Goal: Understand process/instructions

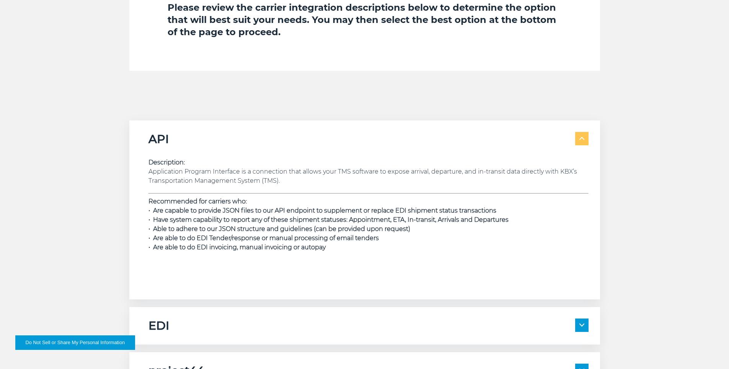
scroll to position [1301, 0]
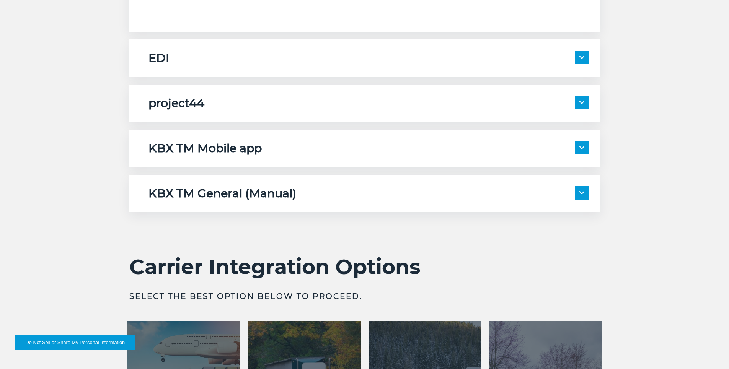
click at [296, 72] on div "EDI Description: As part of a full EDI setup, KBX will exchange the following t…" at bounding box center [364, 57] width 471 height 37
click at [579, 55] on span at bounding box center [581, 57] width 13 height 13
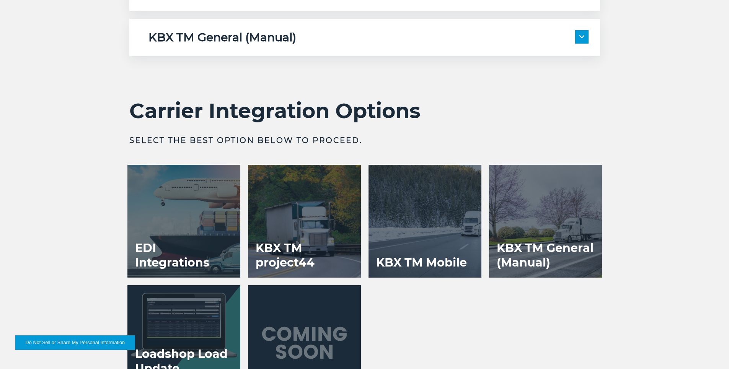
scroll to position [1684, 0]
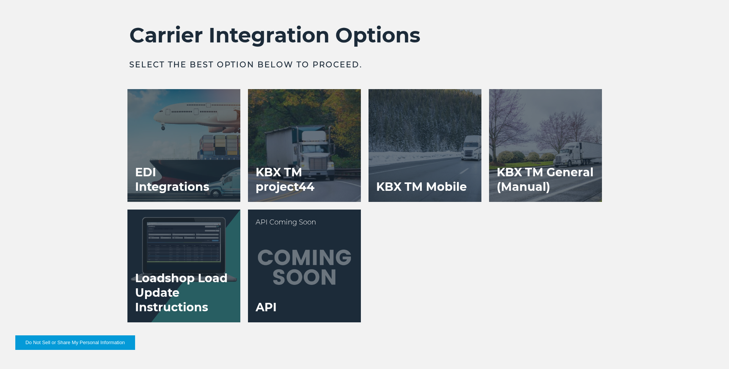
click at [284, 275] on div at bounding box center [304, 266] width 113 height 113
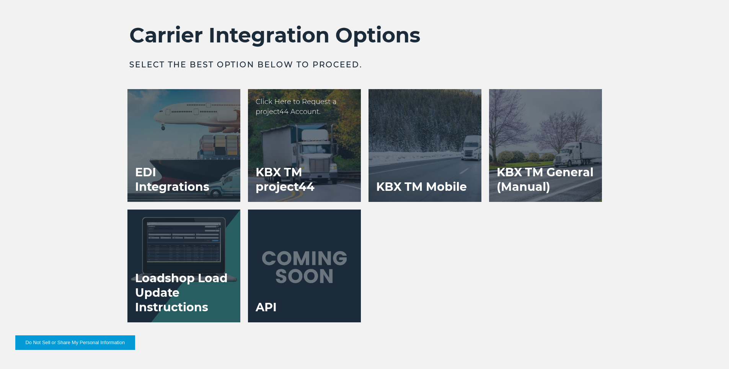
click at [272, 170] on h3 "KBX TM project44" at bounding box center [304, 180] width 113 height 44
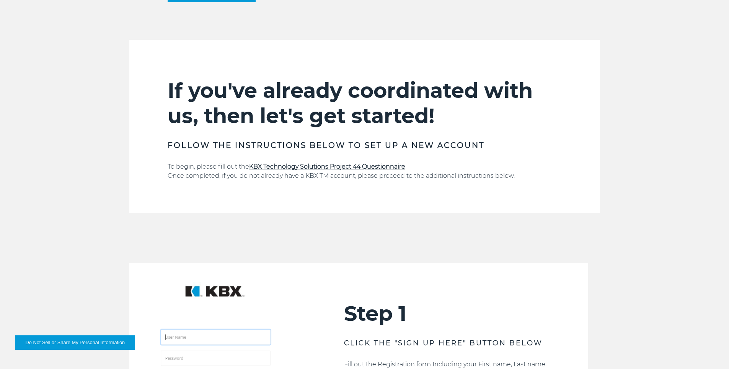
scroll to position [765, 0]
